Goal: Navigation & Orientation: Find specific page/section

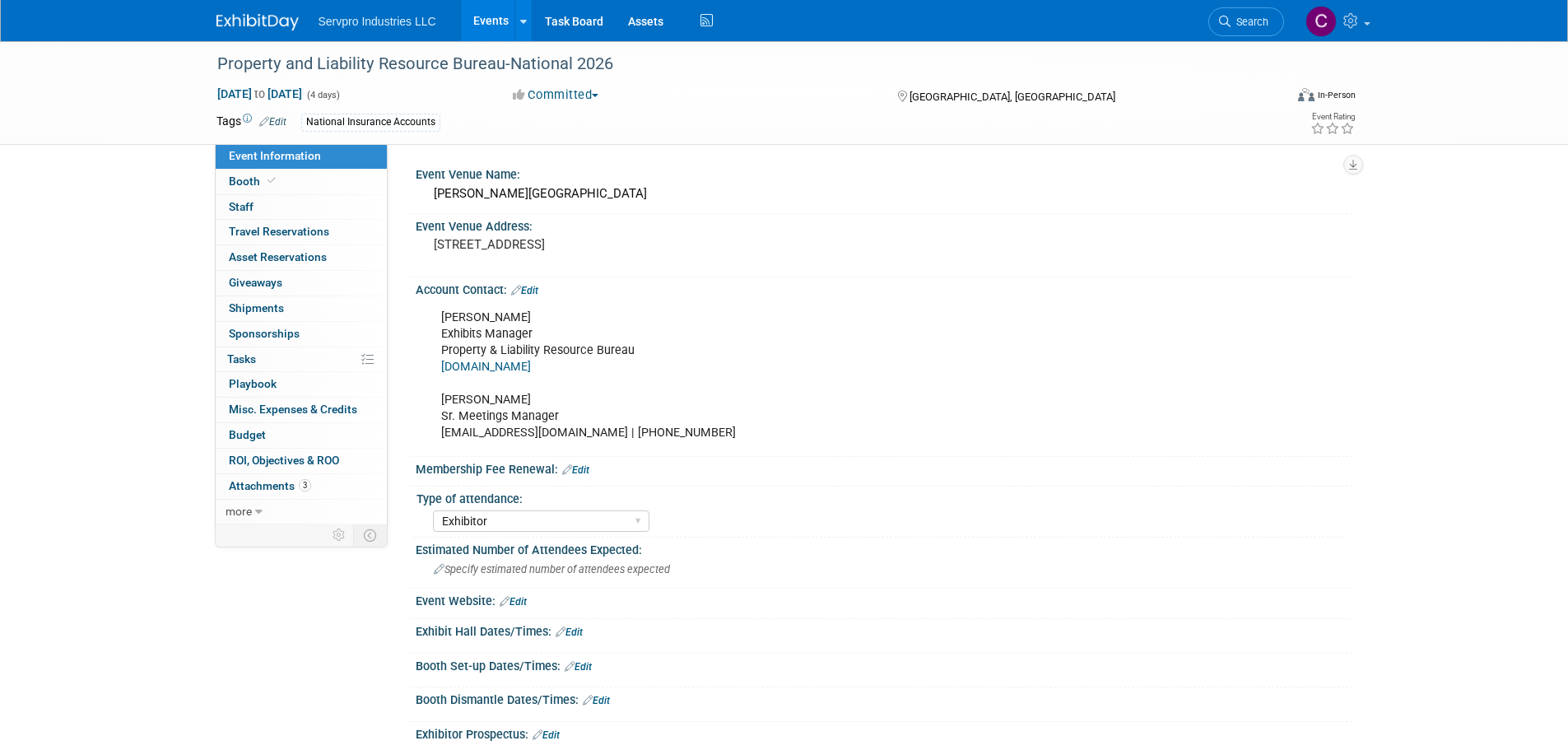
select select "Exhibitor"
click at [249, 181] on span "Booth" at bounding box center [254, 180] width 50 height 13
select select "Island Booth"
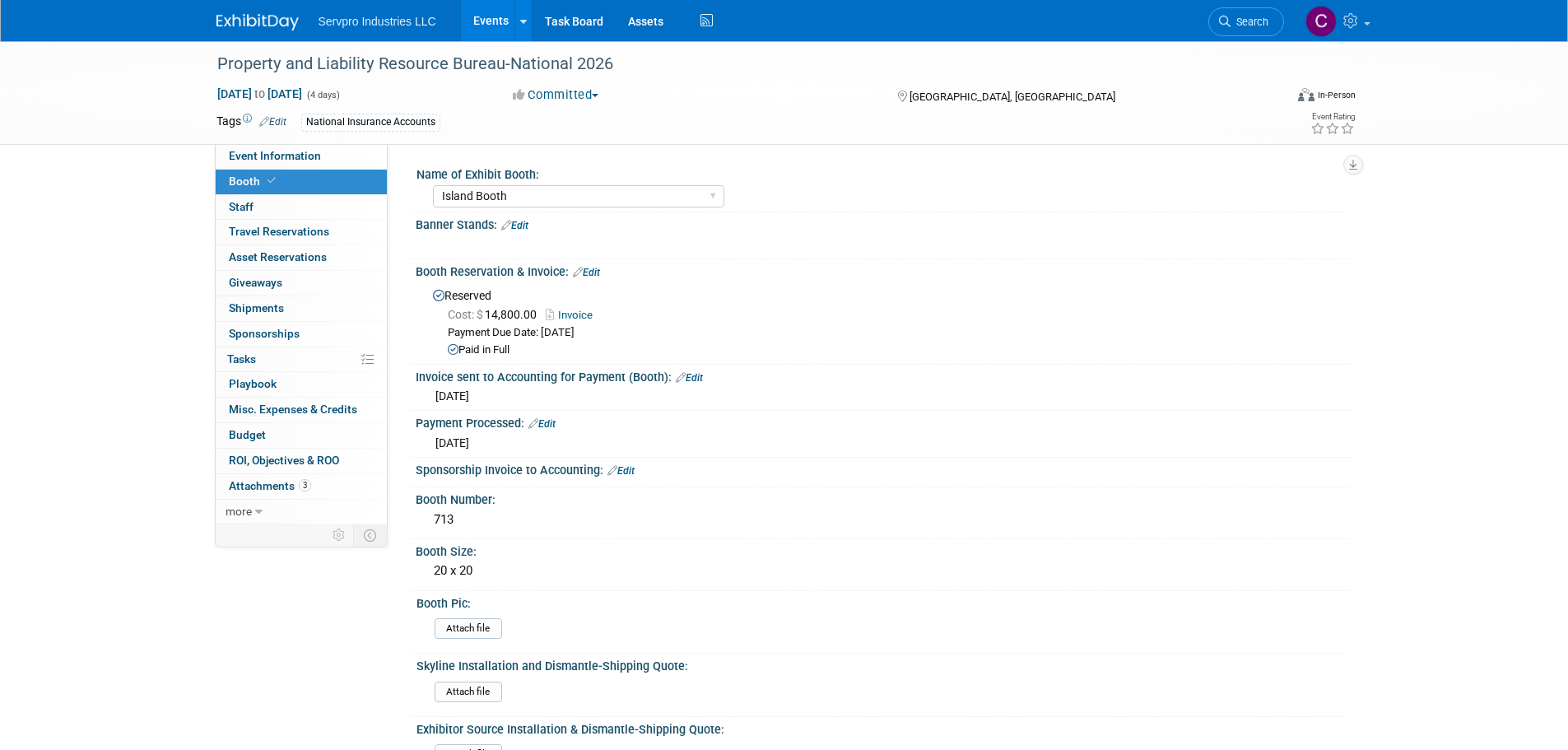
click at [484, 23] on link "Events" at bounding box center [490, 21] width 60 height 41
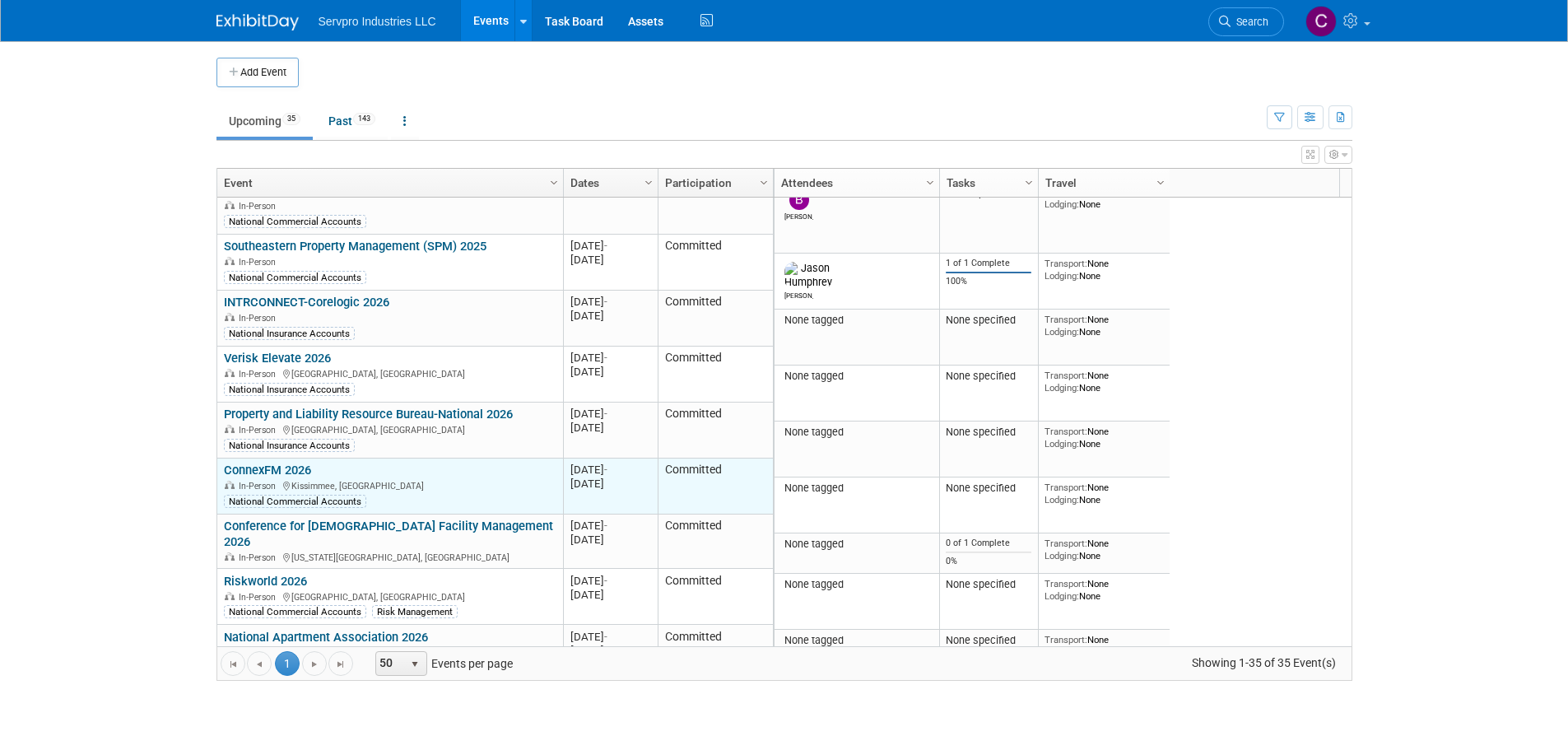
click at [284, 462] on link "ConnexFM 2026" at bounding box center [268, 470] width 88 height 15
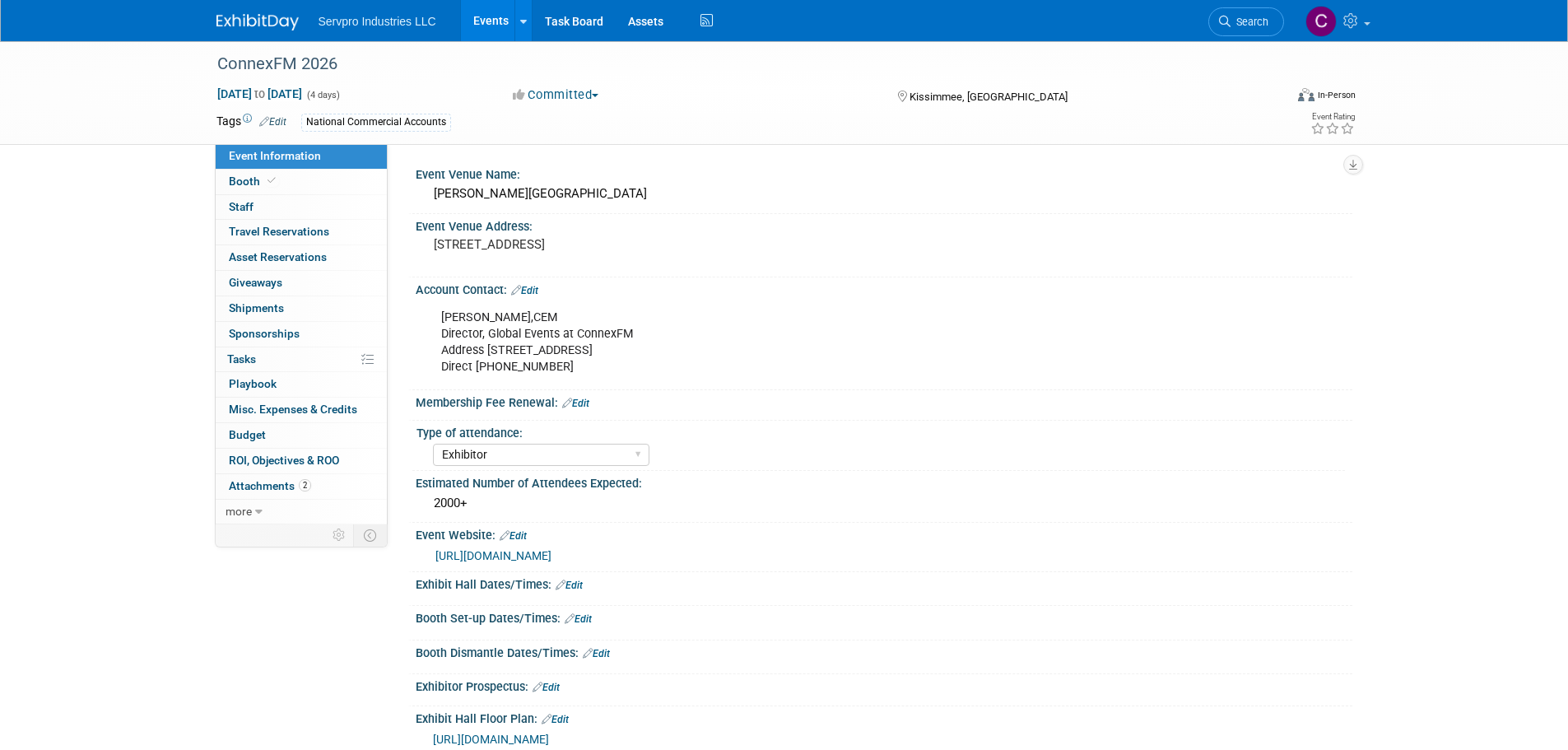
select select "Exhibitor"
click at [245, 179] on span "Booth" at bounding box center [254, 180] width 50 height 13
select select "Invita 10 Foot Straight-Single Sided"
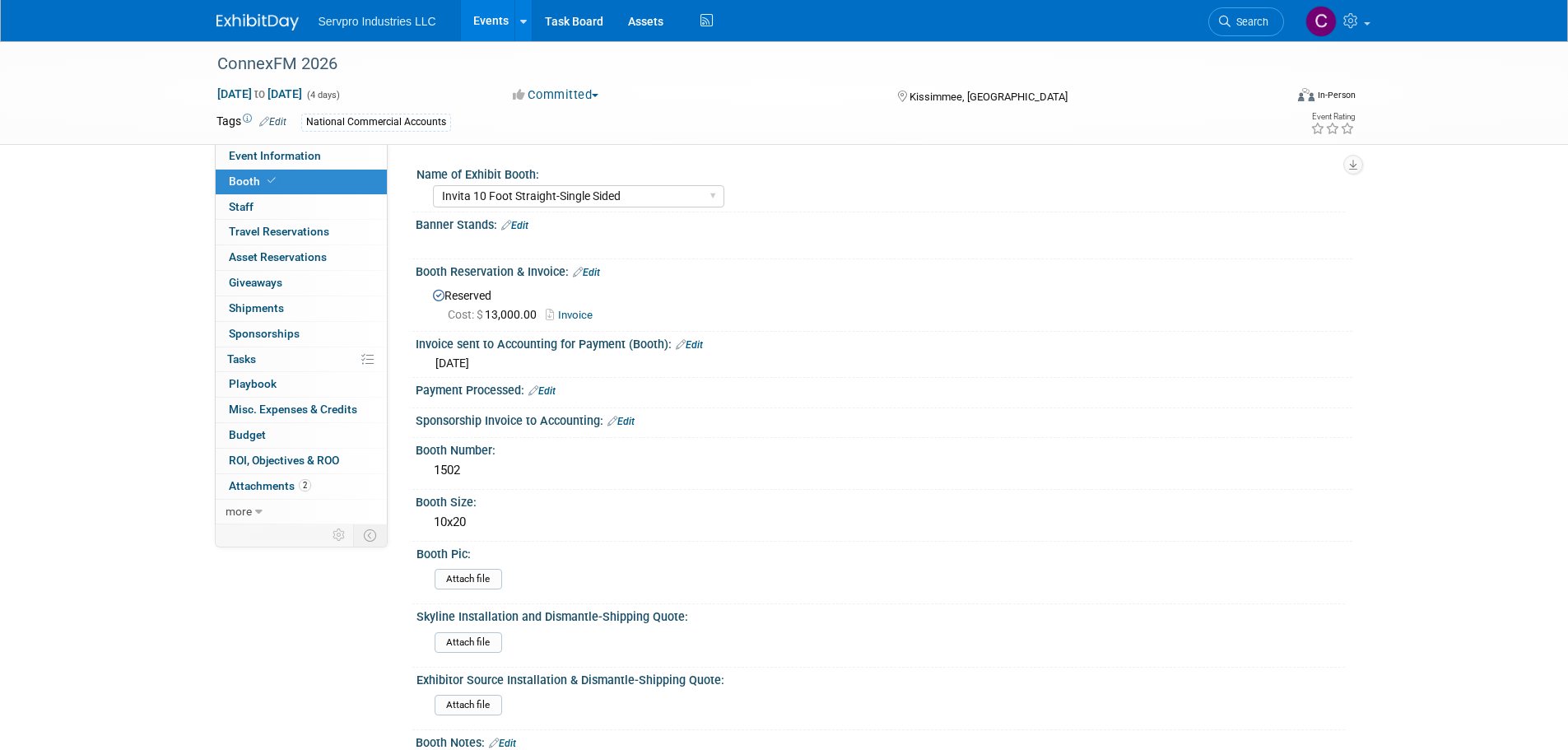
click at [487, 21] on link "Events" at bounding box center [490, 21] width 60 height 41
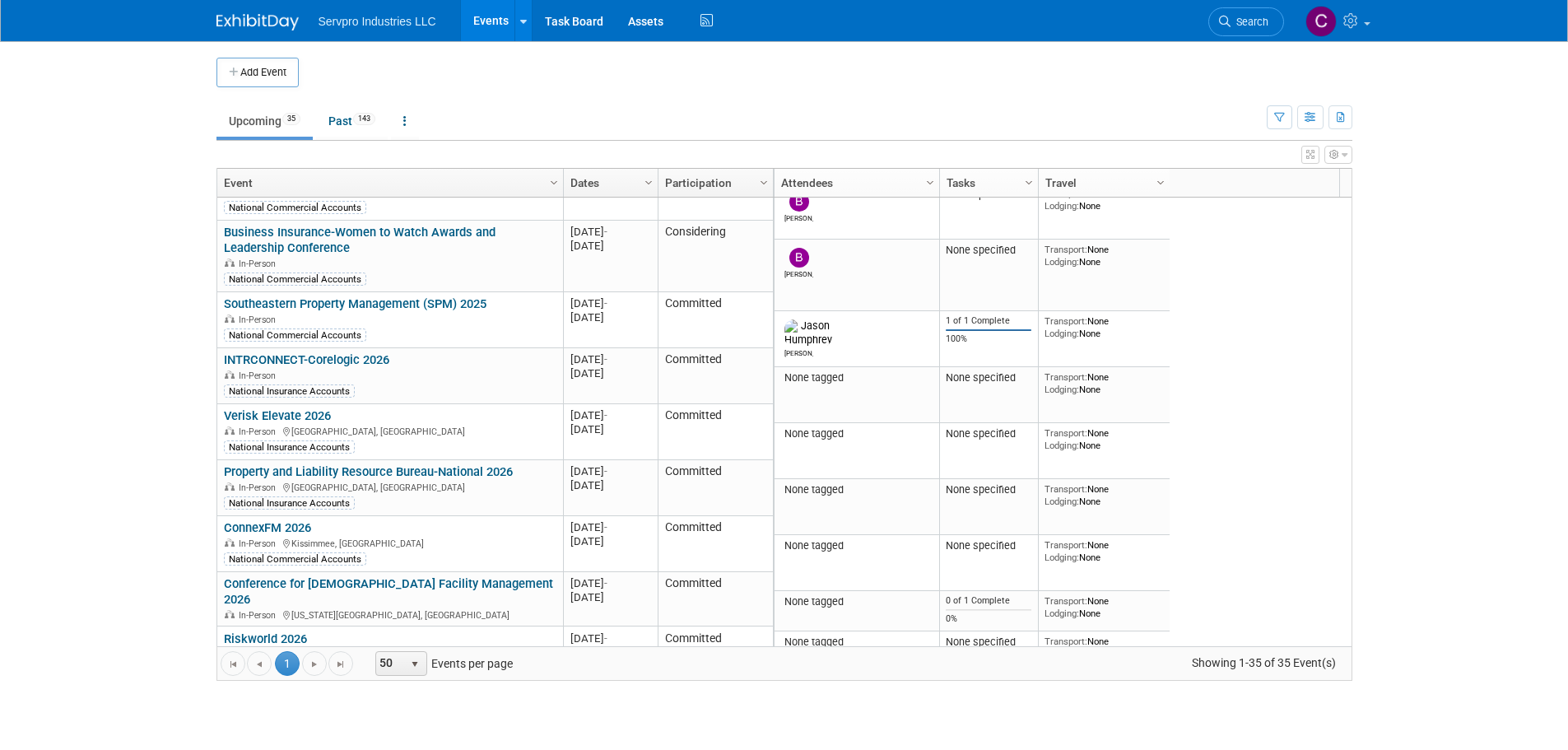
scroll to position [1477, 0]
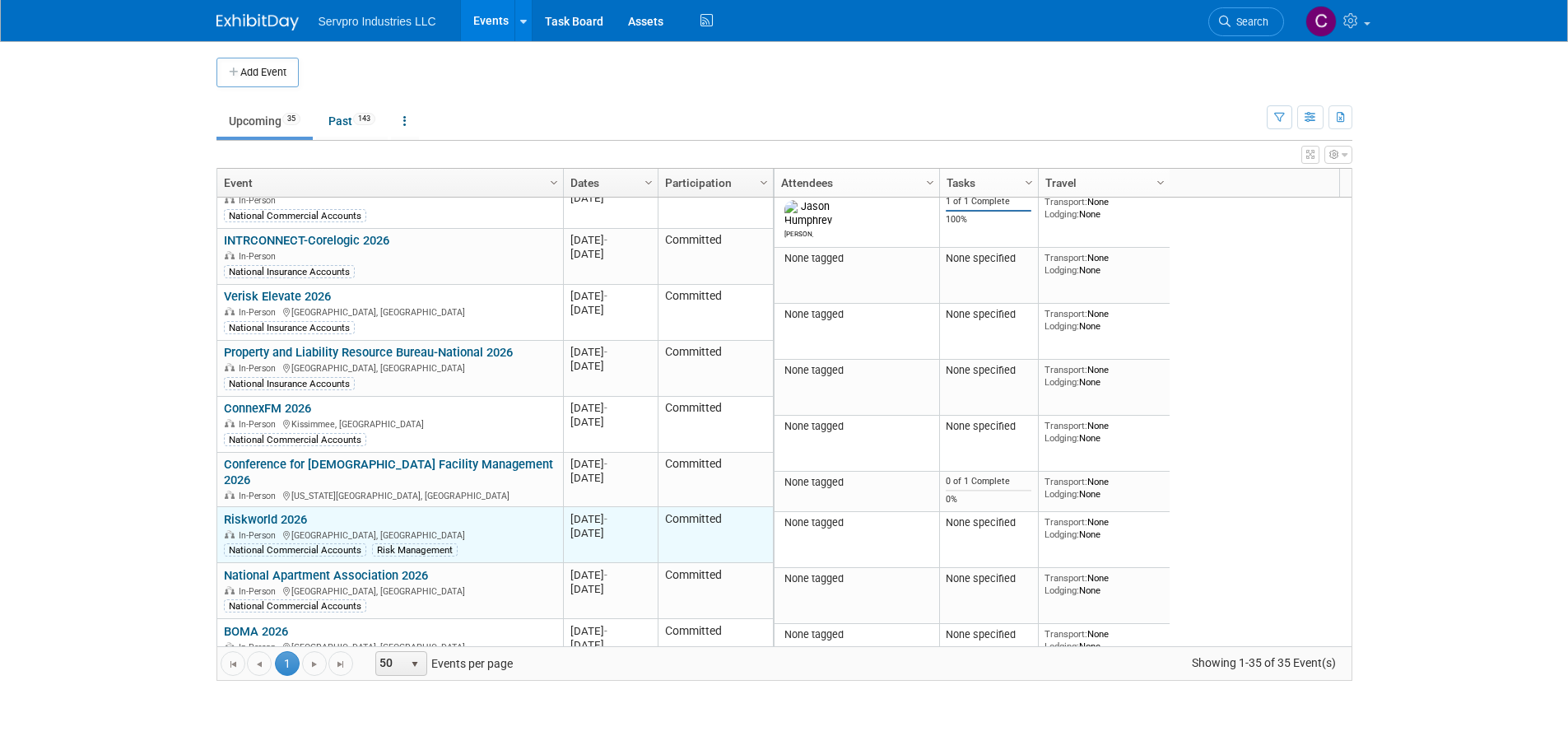
click at [283, 512] on link "Riskworld 2026" at bounding box center [265, 519] width 83 height 15
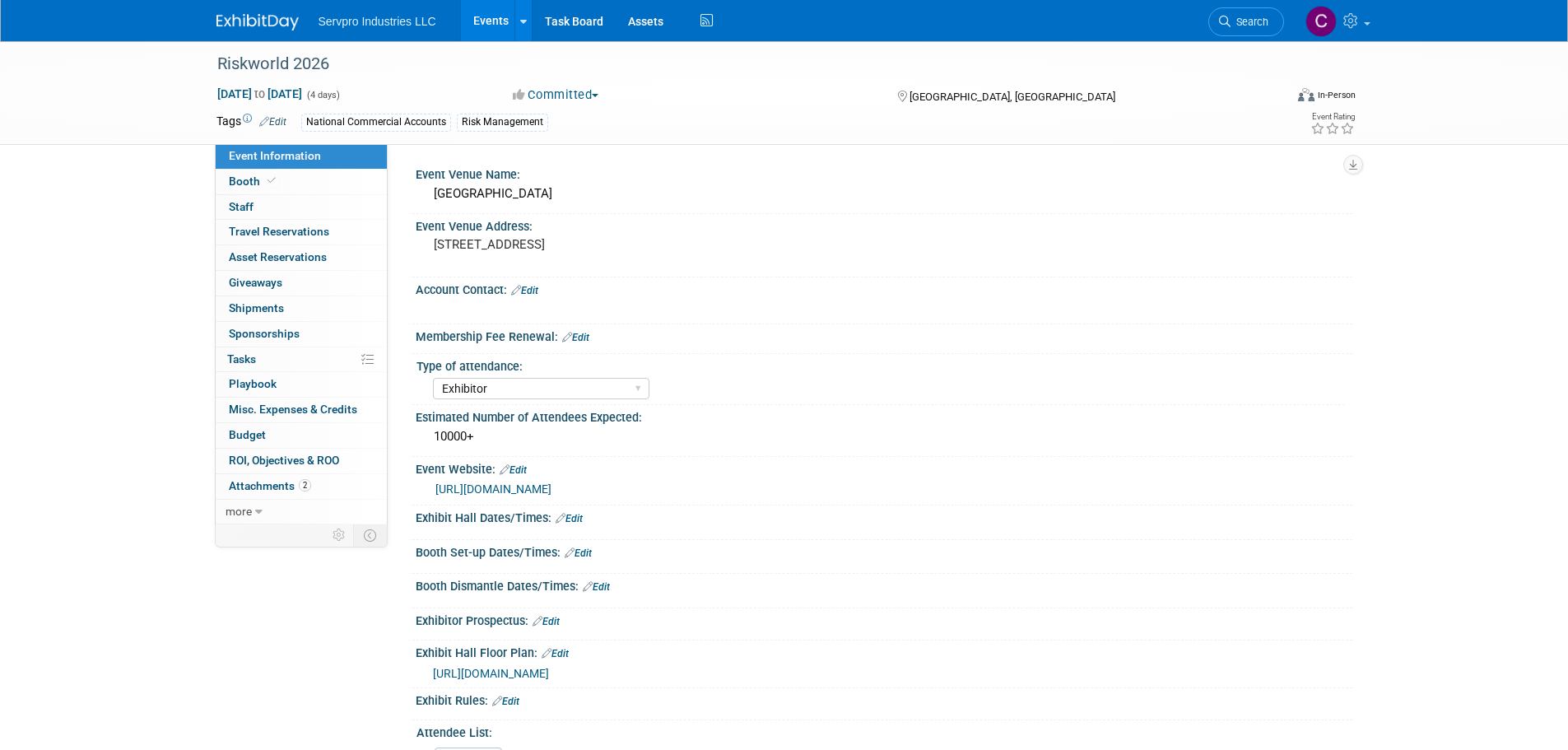
select select "Exhibitor"
click at [248, 178] on span "Booth" at bounding box center [254, 180] width 50 height 13
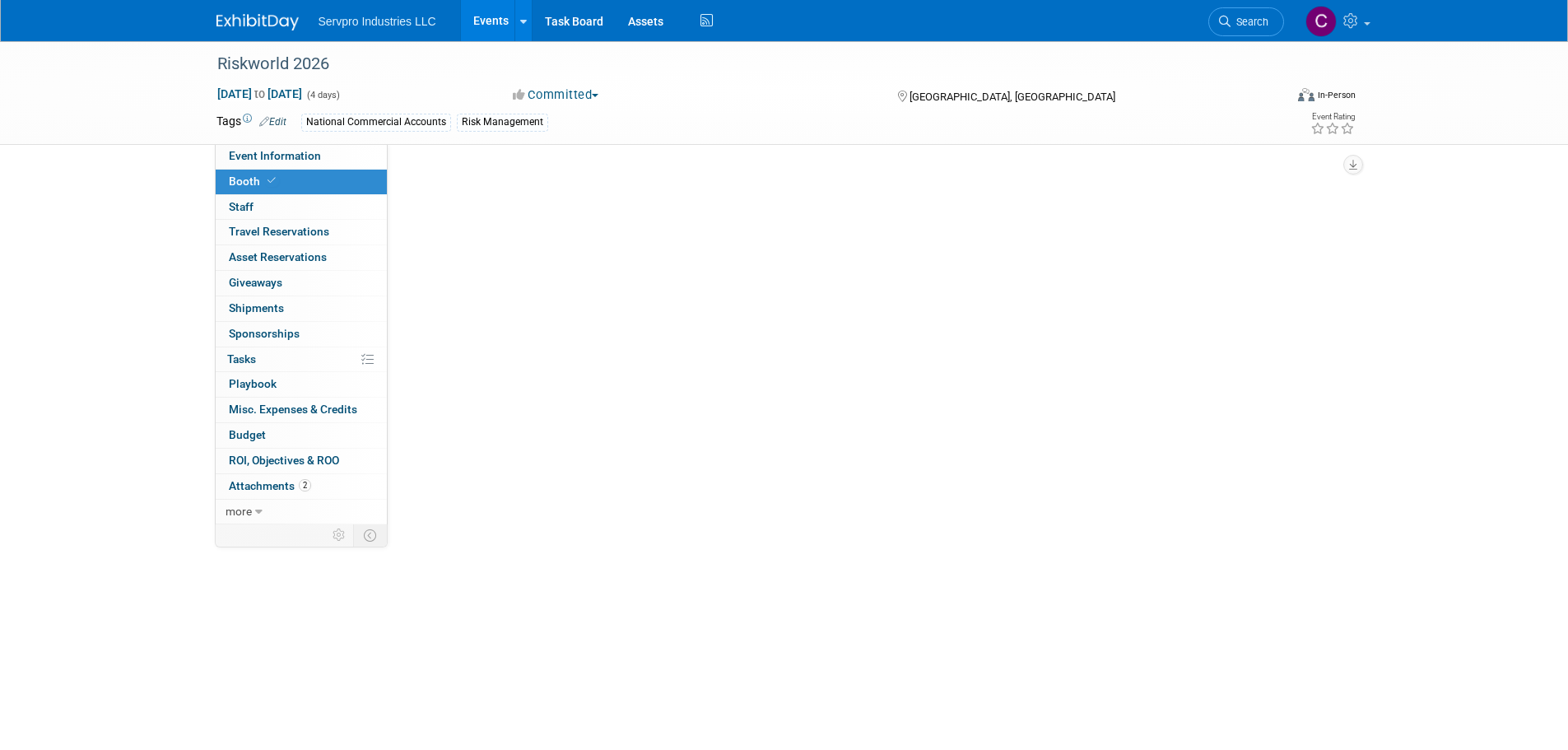
select select "Island Booth"
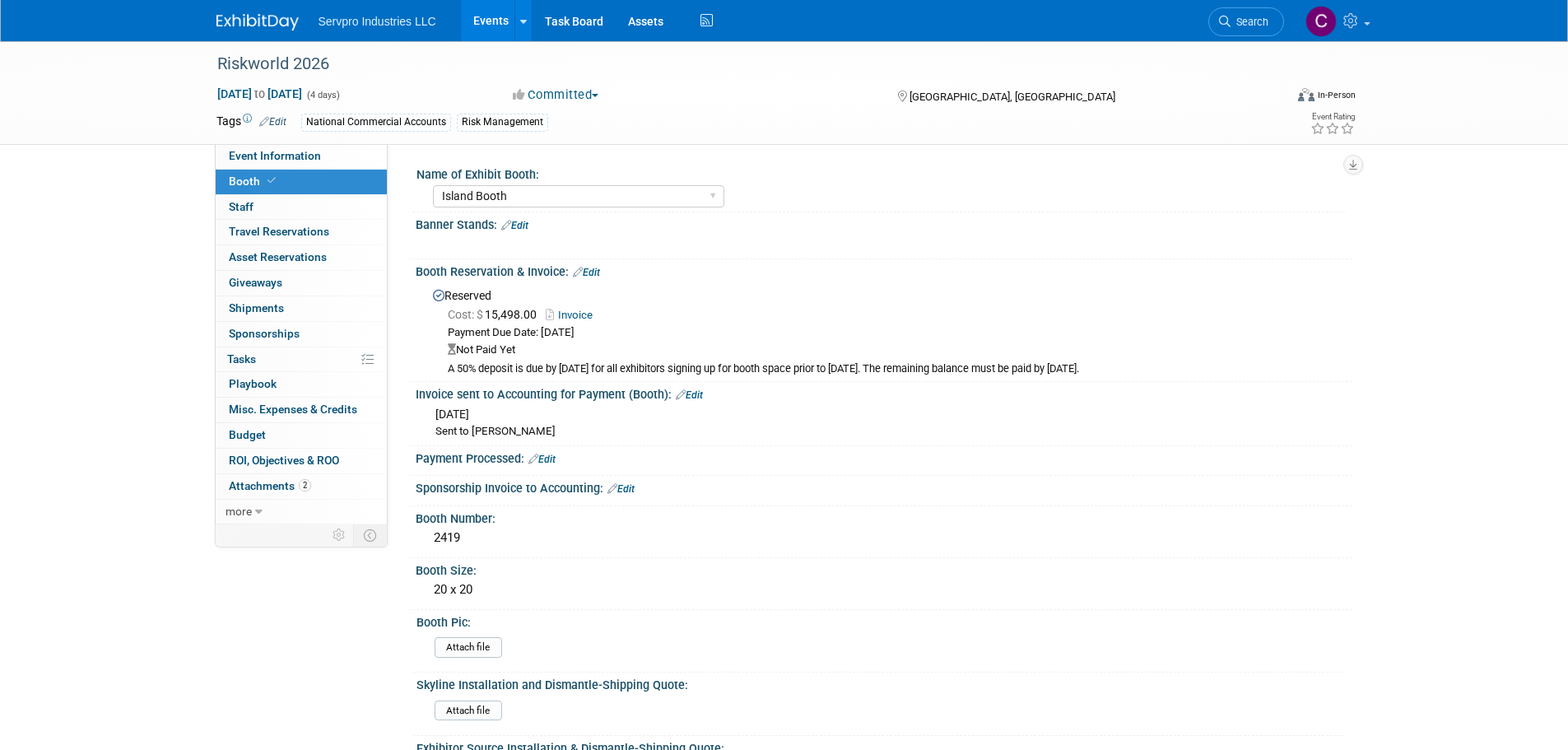
click at [496, 17] on link "Events" at bounding box center [490, 21] width 60 height 41
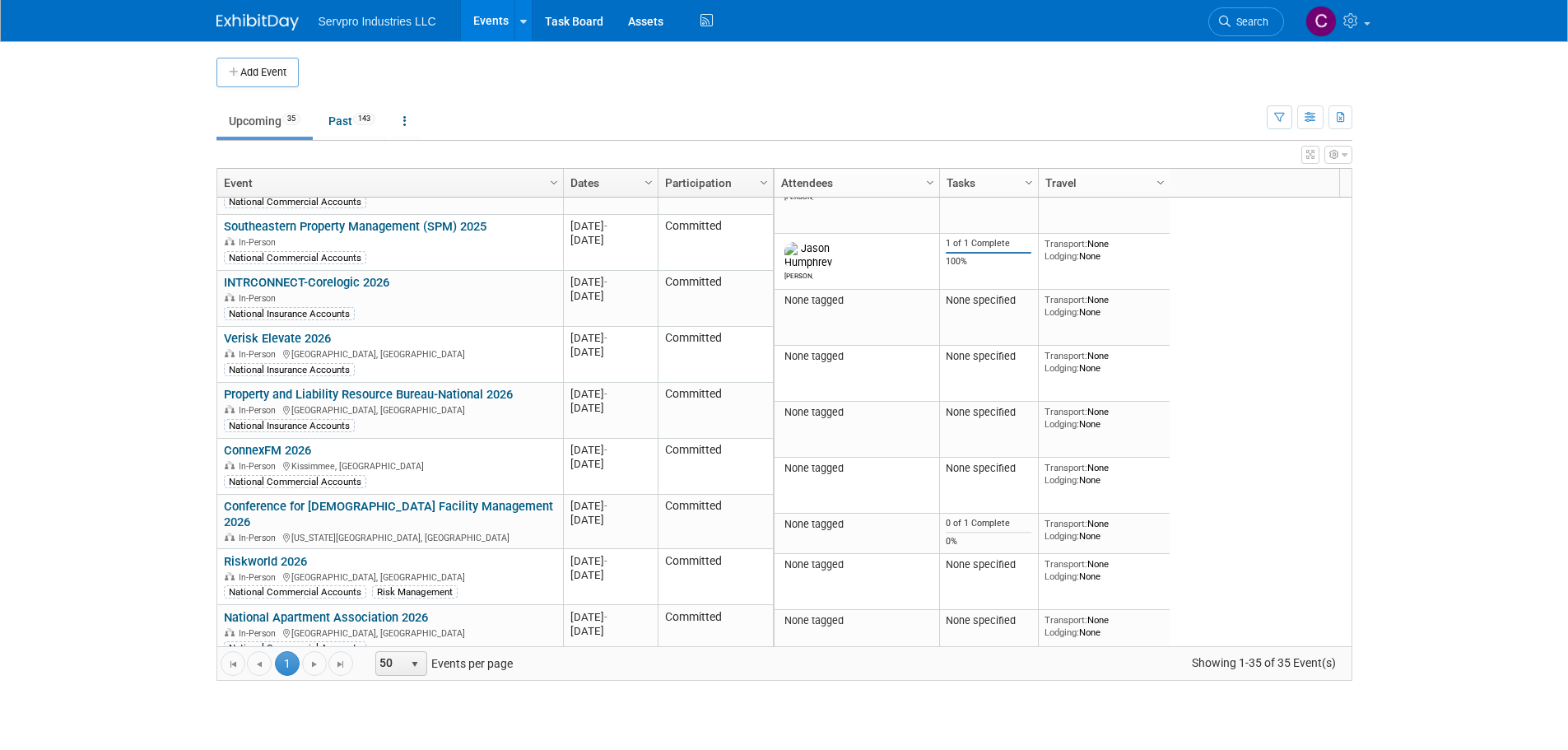
scroll to position [1512, 0]
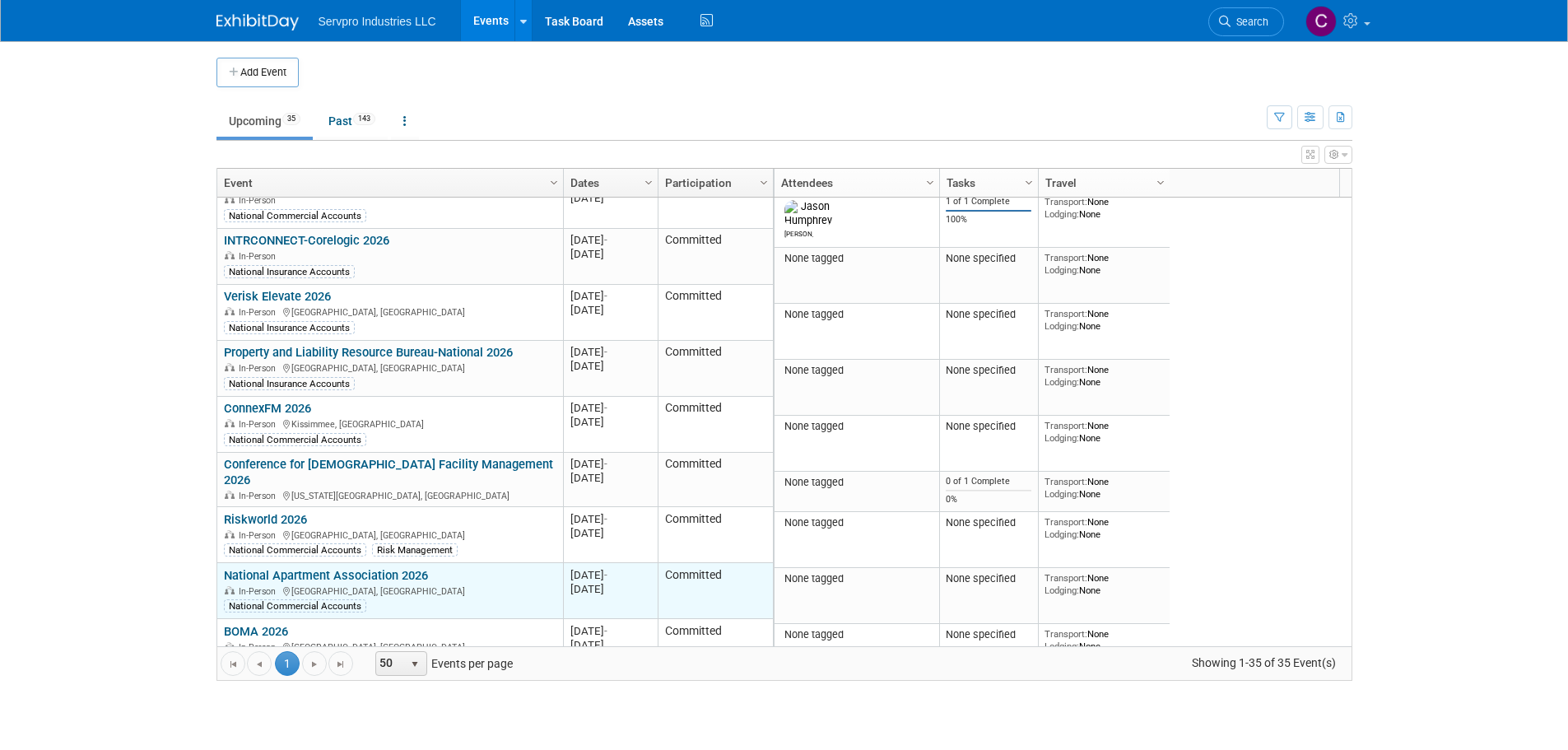
click at [419, 568] on link "National Apartment Association 2026" at bounding box center [326, 575] width 204 height 15
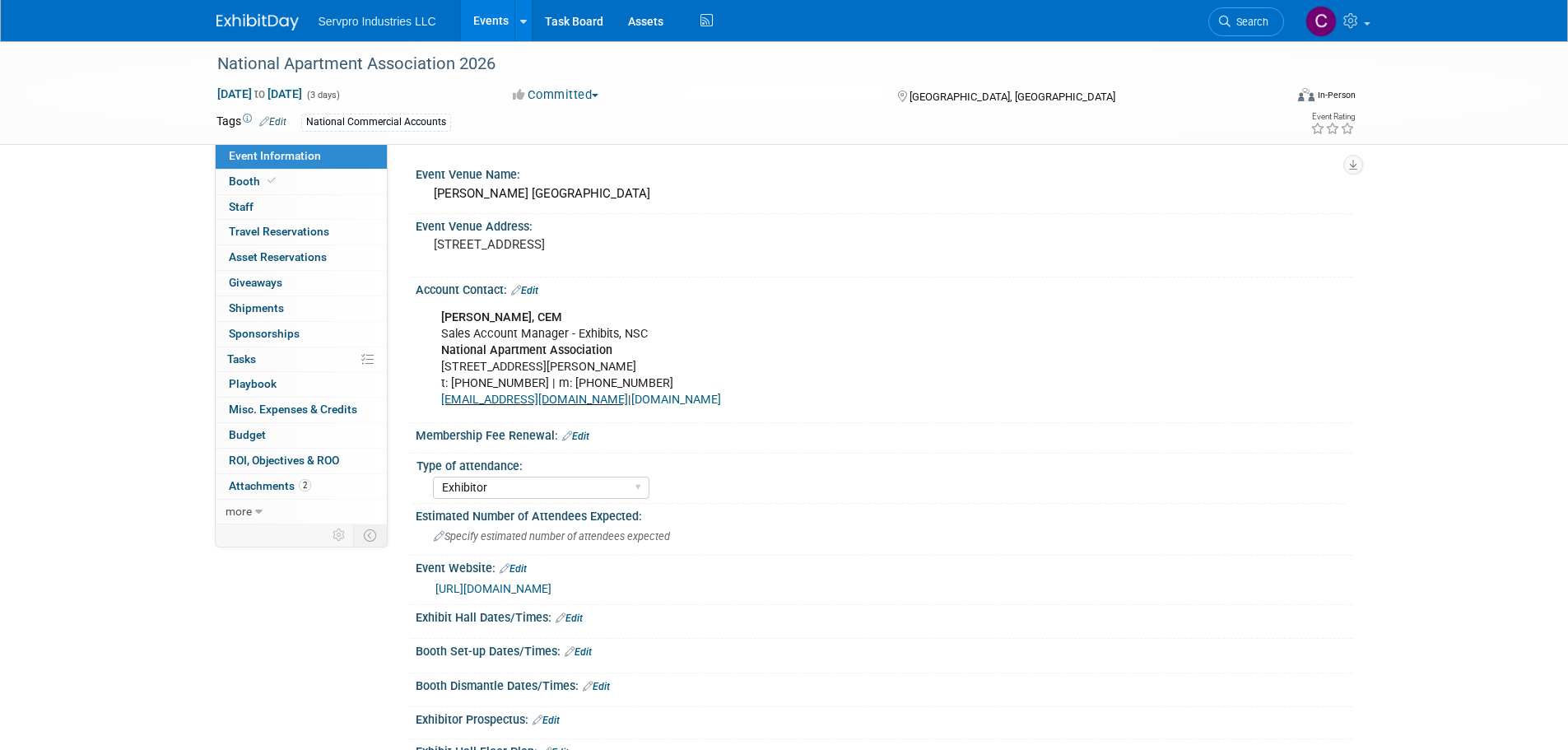
select select "Exhibitor"
click at [240, 179] on span "Booth" at bounding box center [254, 180] width 50 height 13
select select "Island Booth"
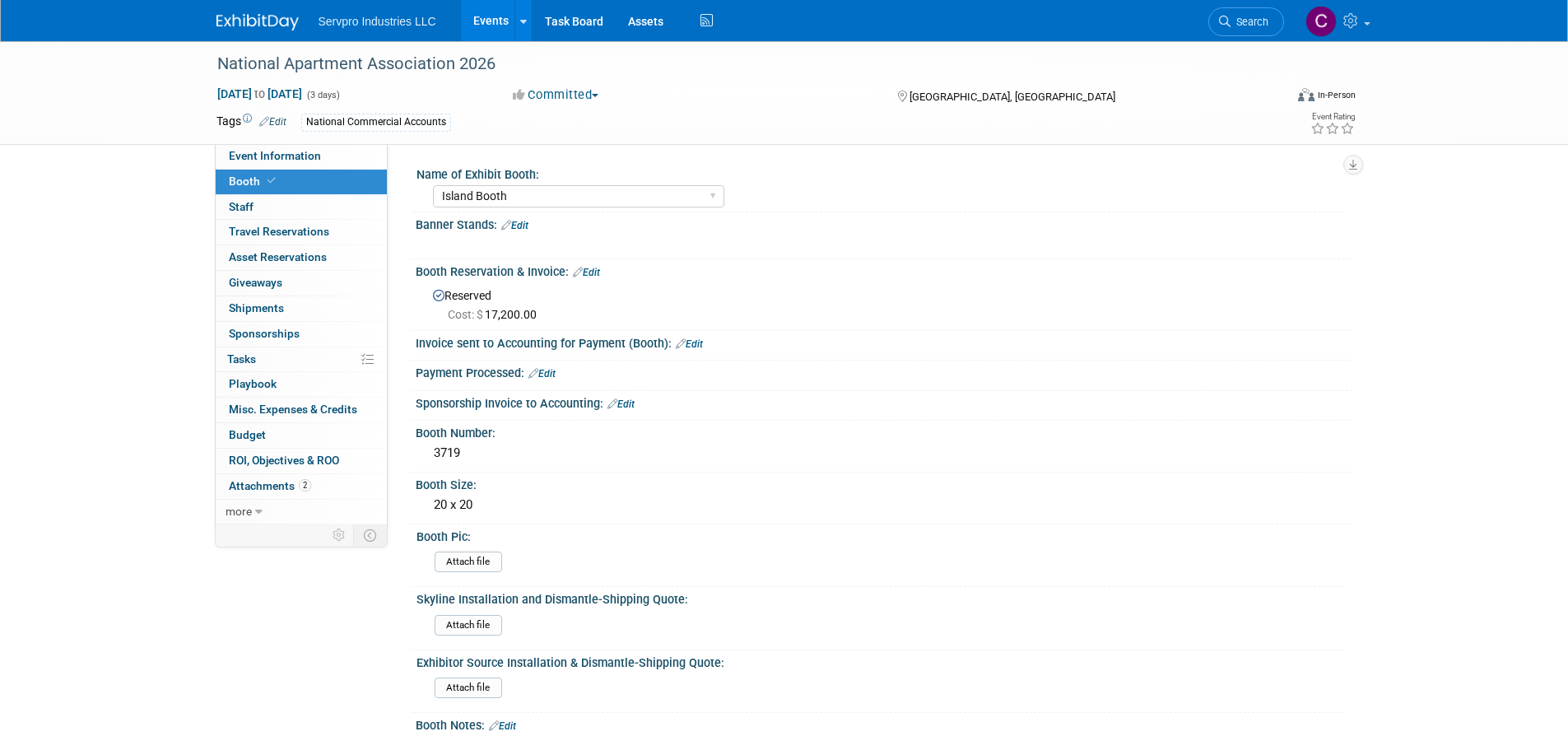
click at [499, 16] on link "Events" at bounding box center [490, 21] width 60 height 41
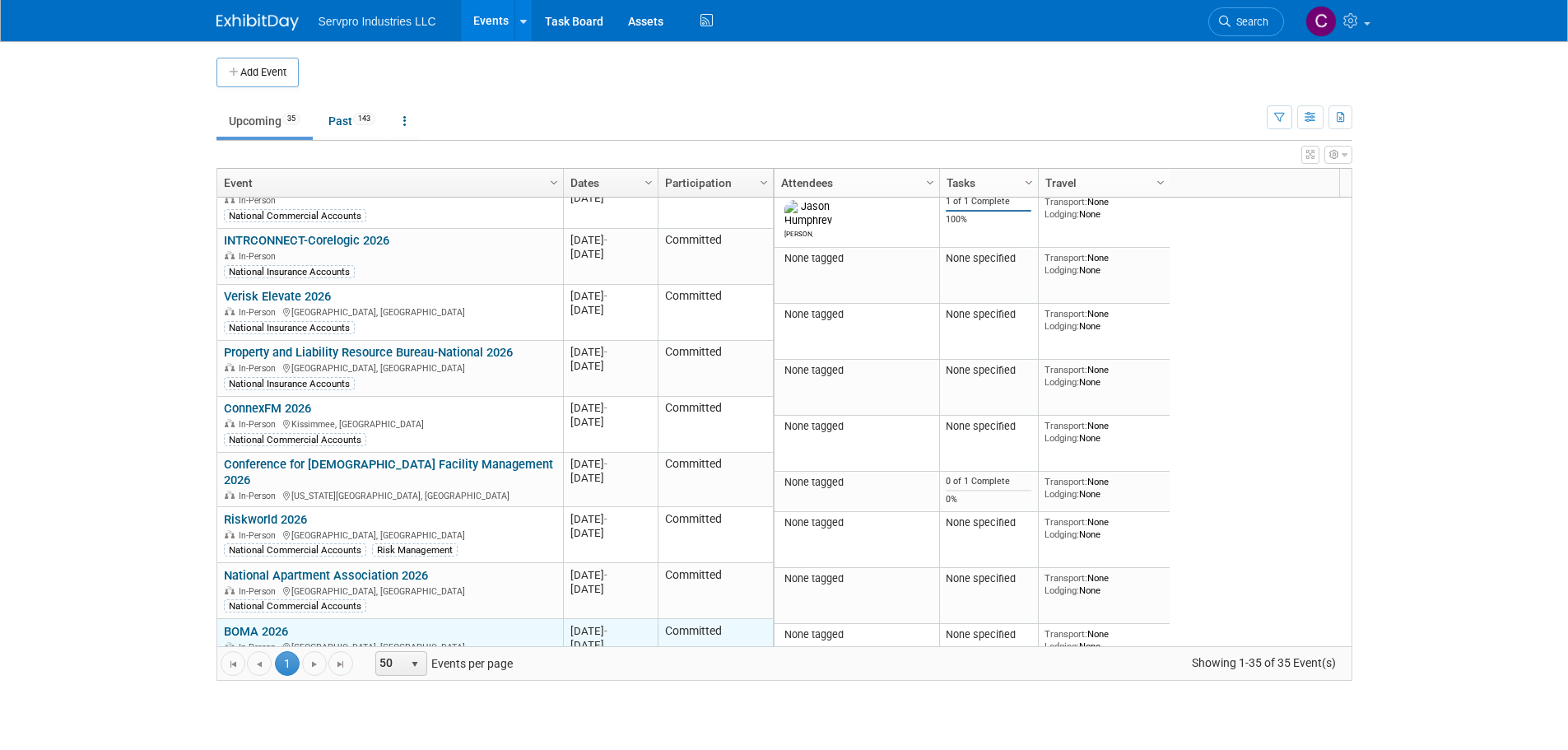
click at [260, 624] on link "BOMA 2026" at bounding box center [256, 631] width 64 height 15
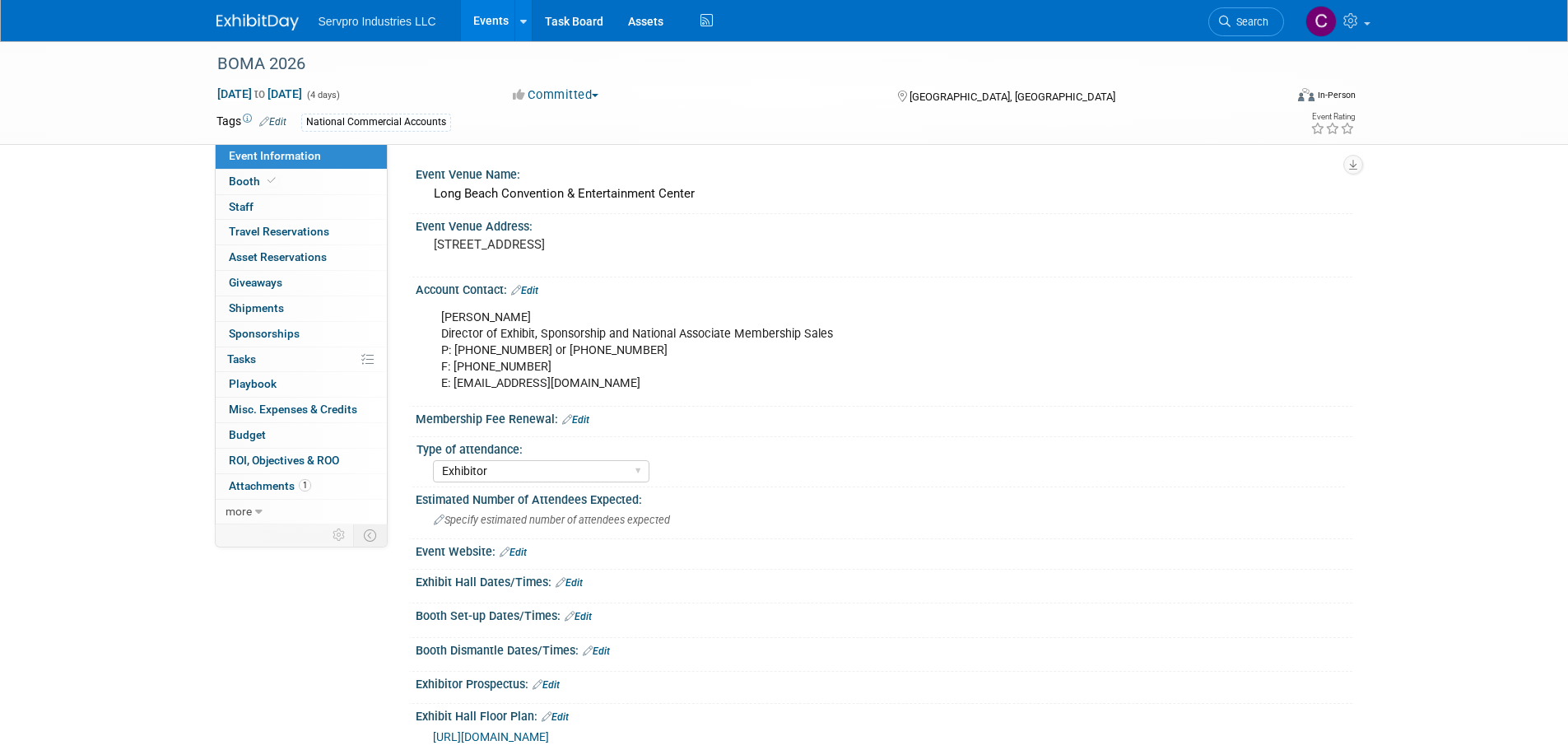
select select "Exhibitor"
click at [246, 185] on span "Booth" at bounding box center [254, 180] width 50 height 13
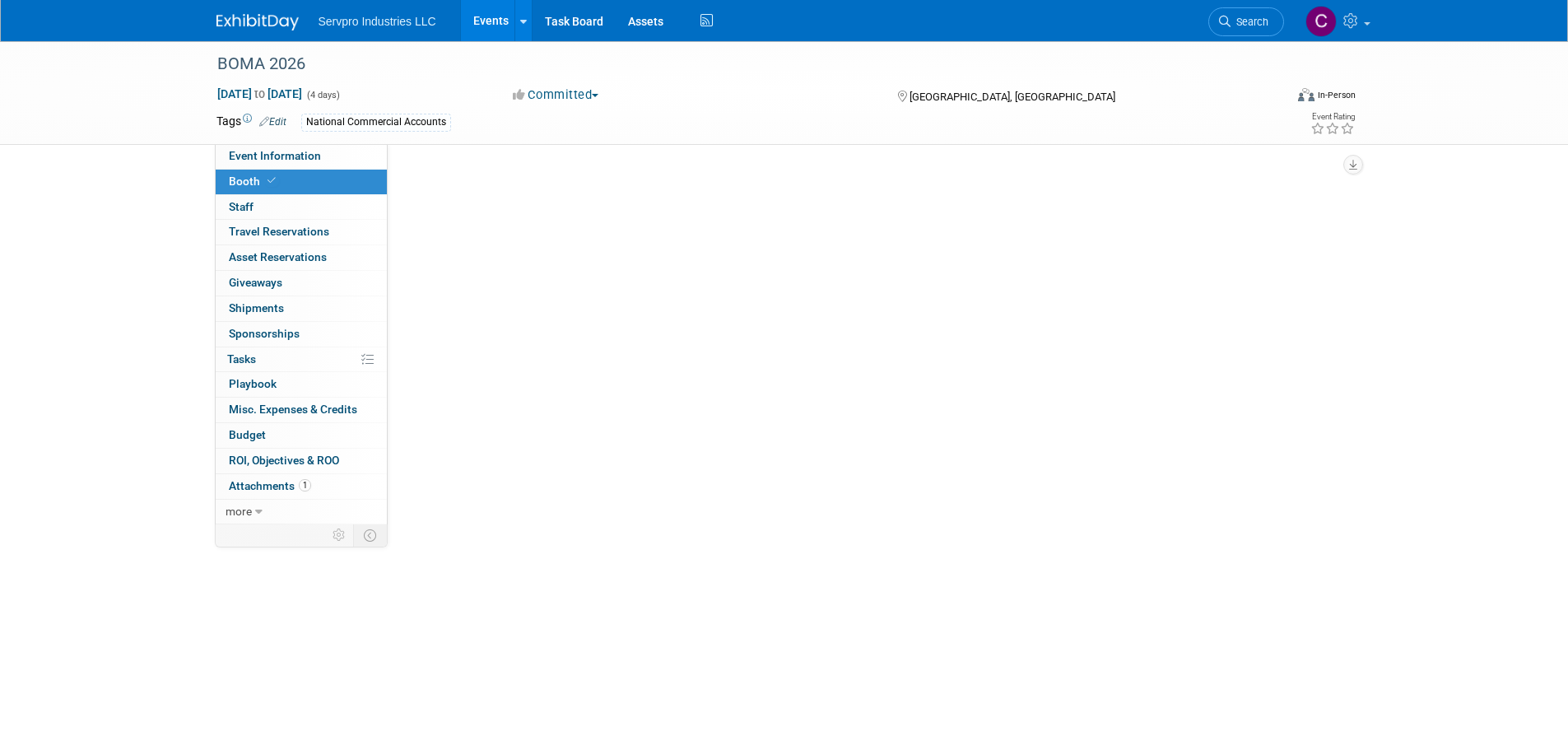
select select "Tradewinds Immerse Popup 10 Foot Banner Stand"
